Goal: Obtain resource: Download file/media

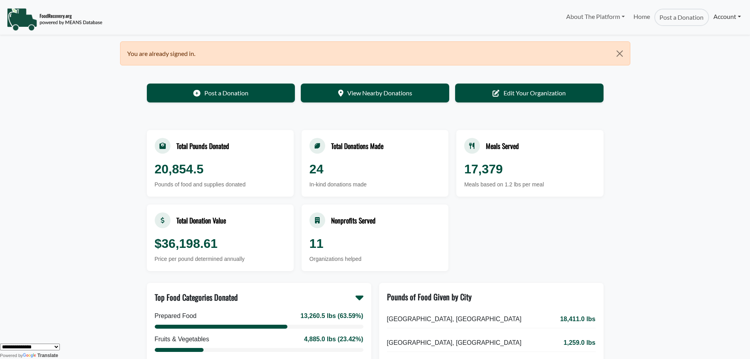
click at [720, 19] on link "Account" at bounding box center [727, 17] width 36 height 16
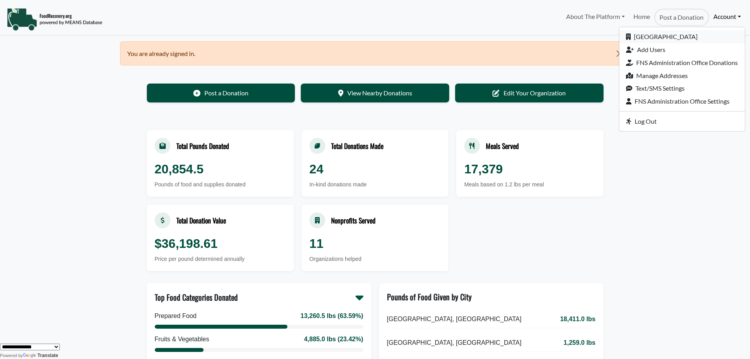
click at [664, 34] on link "[GEOGRAPHIC_DATA]" at bounding box center [683, 36] width 126 height 13
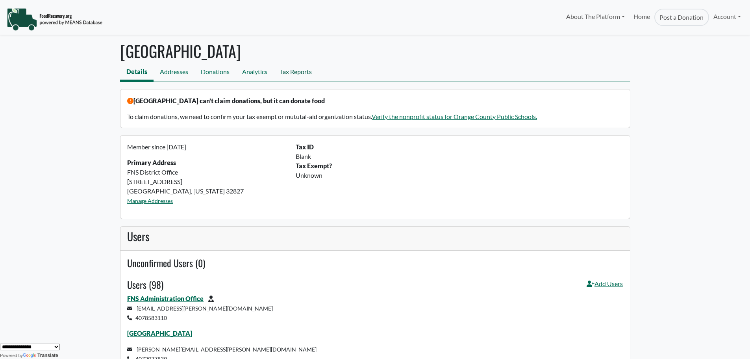
click at [301, 72] on link "Tax Reports" at bounding box center [296, 73] width 45 height 18
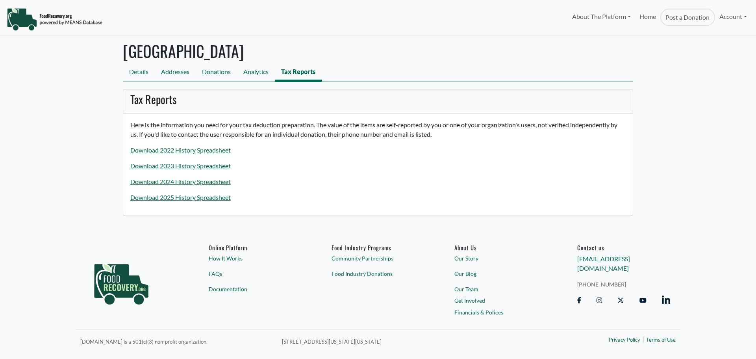
select select "Language Translate Widget"
click at [173, 197] on link "Download 2025 History Spreadsheet" at bounding box center [180, 196] width 100 height 7
select select "Language Translate Widget"
click at [170, 198] on link "Download 2025 History Spreadsheet" at bounding box center [180, 196] width 100 height 7
